Goal: Find specific page/section: Find specific page/section

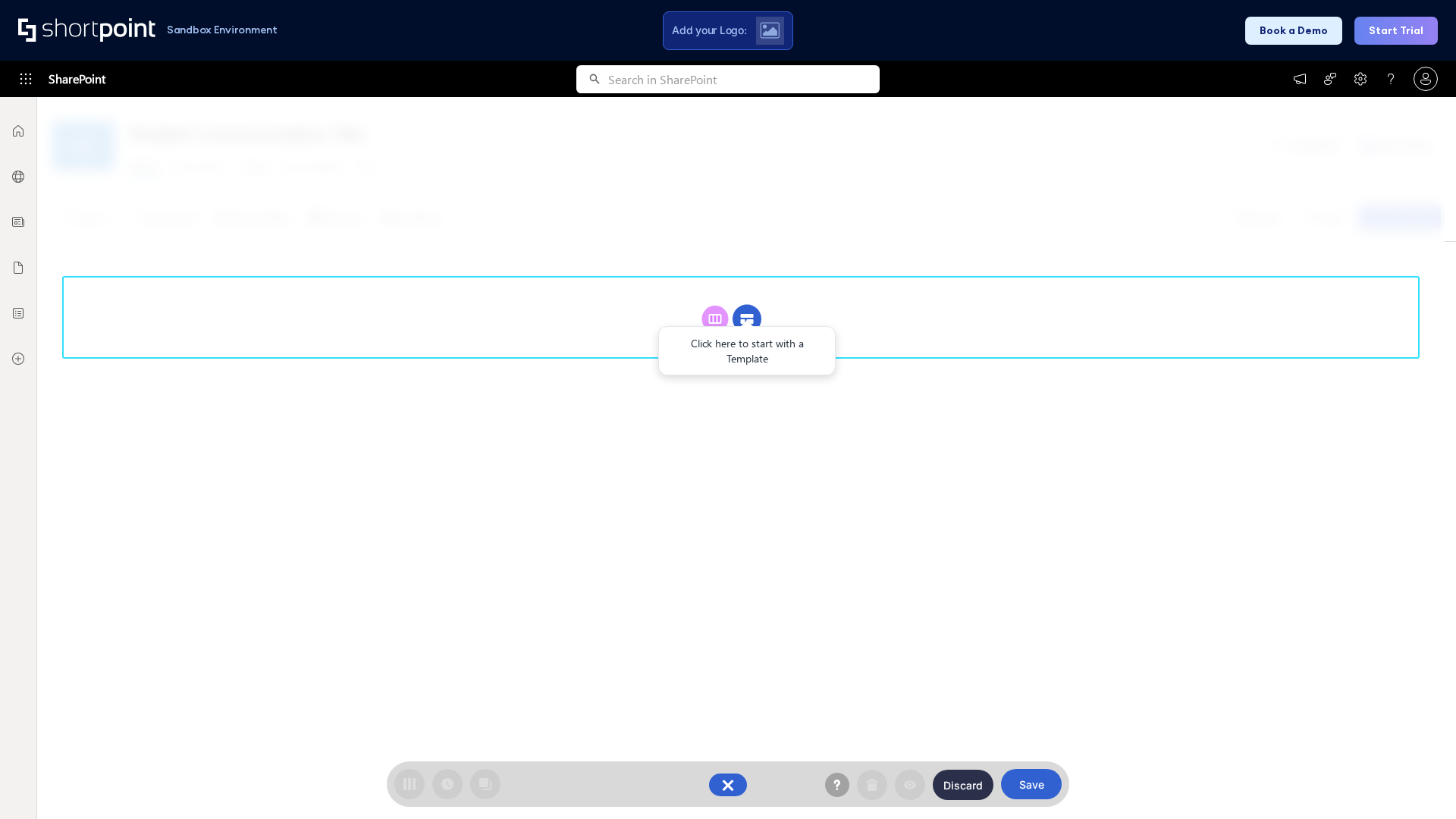
click at [747, 319] on circle at bounding box center [746, 319] width 29 height 29
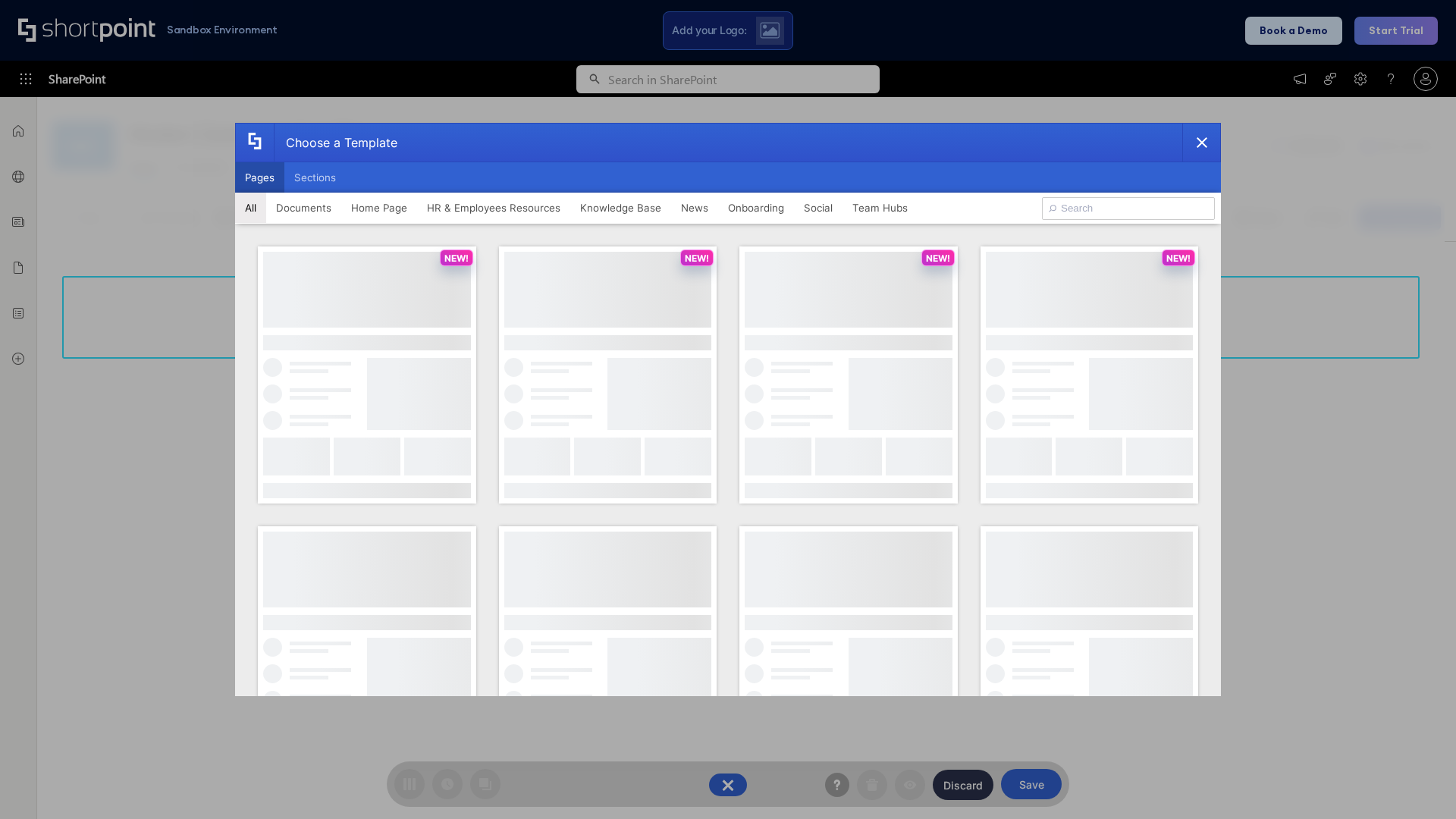
click at [259, 178] on button "Pages" at bounding box center [259, 177] width 49 height 30
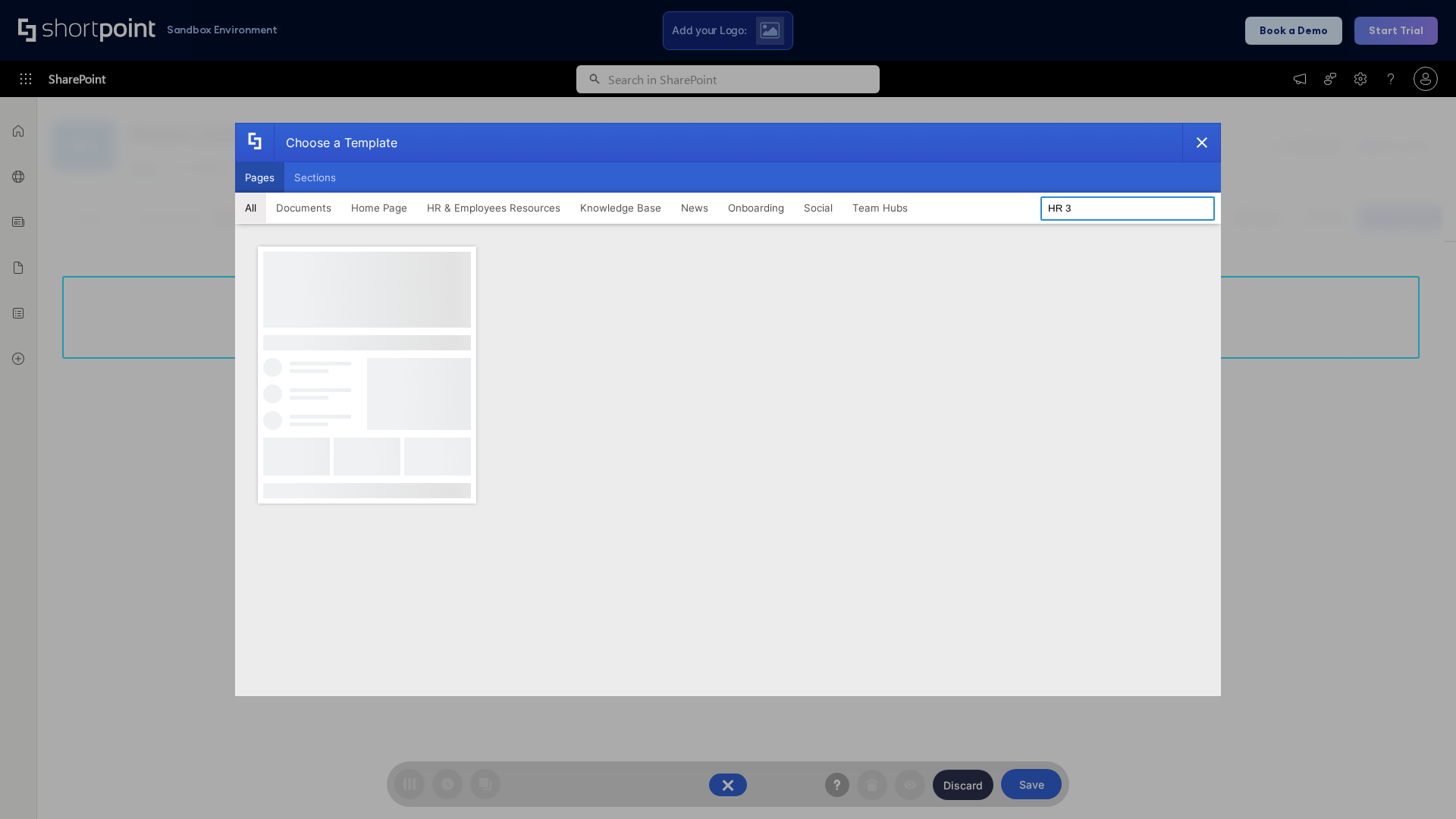
type input "HR 3"
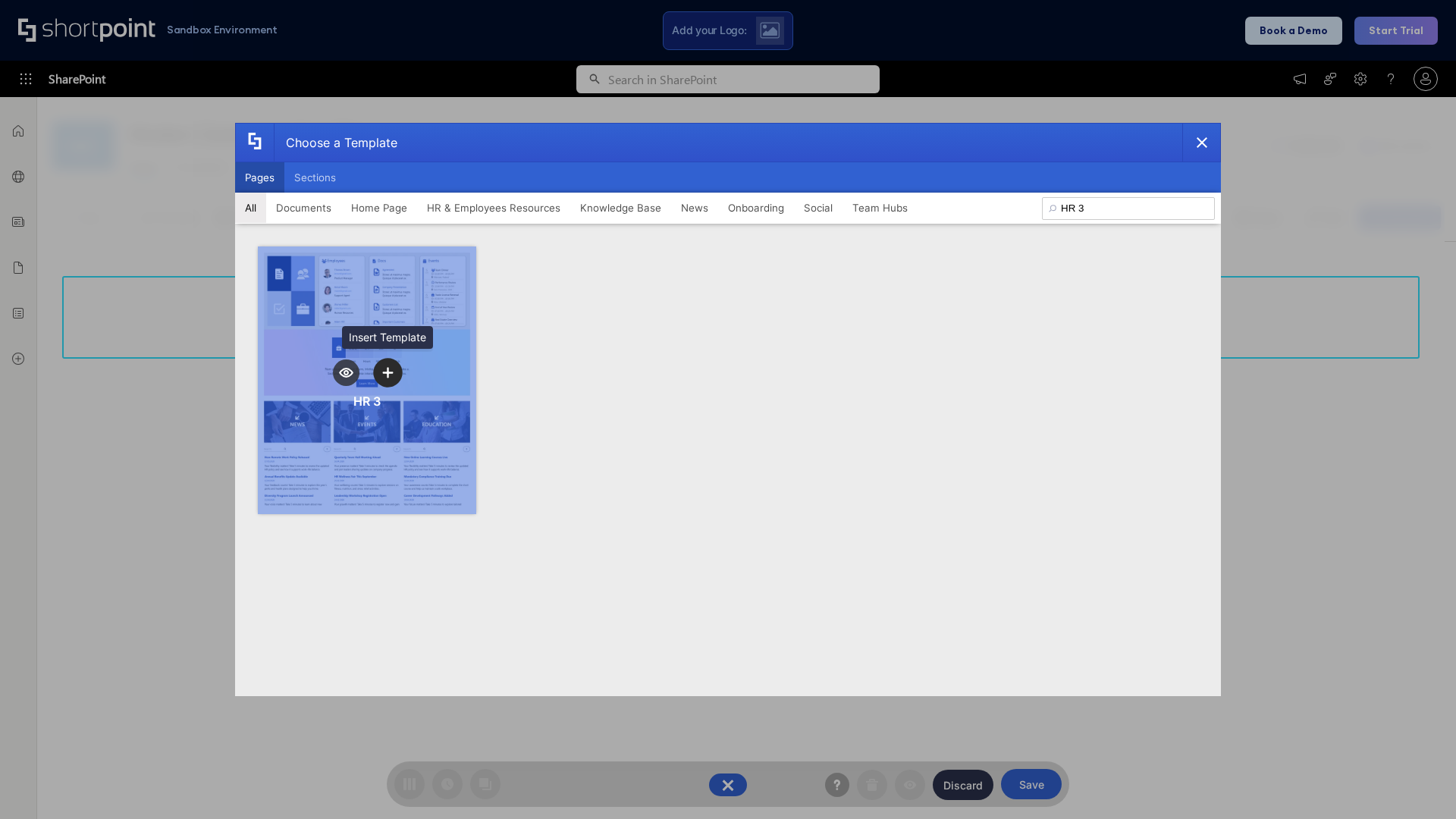
click at [387, 372] on icon "template selector" at bounding box center [387, 372] width 11 height 11
